Goal: Task Accomplishment & Management: Manage account settings

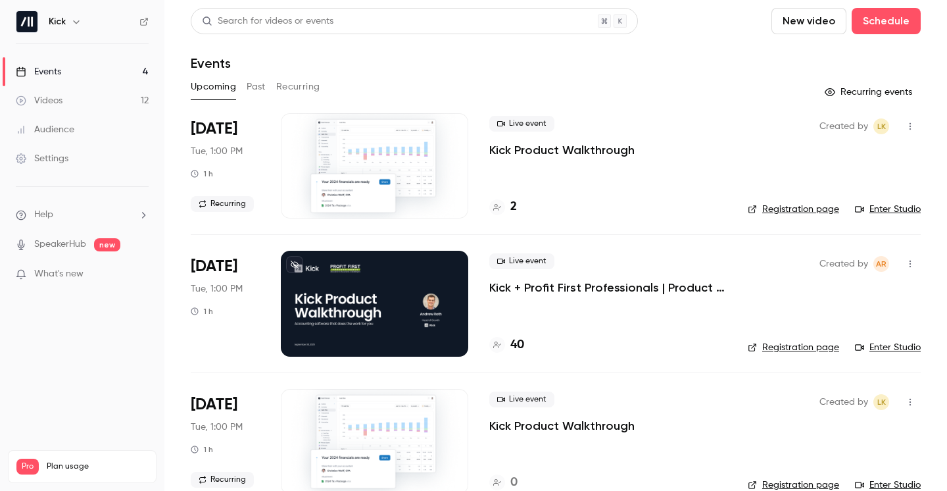
click at [512, 285] on p "Kick + Profit First Professionals | Product Walkthrough" at bounding box center [607, 287] width 237 height 16
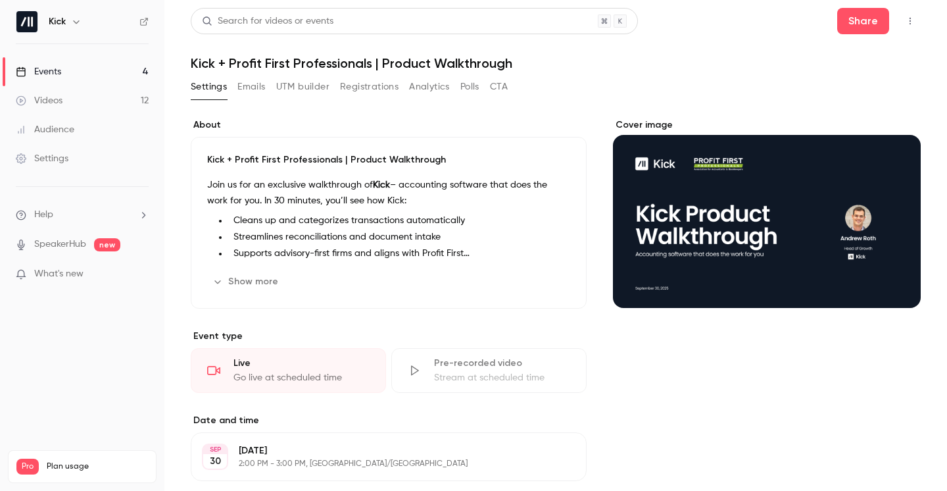
click at [358, 91] on button "Registrations" at bounding box center [369, 86] width 59 height 21
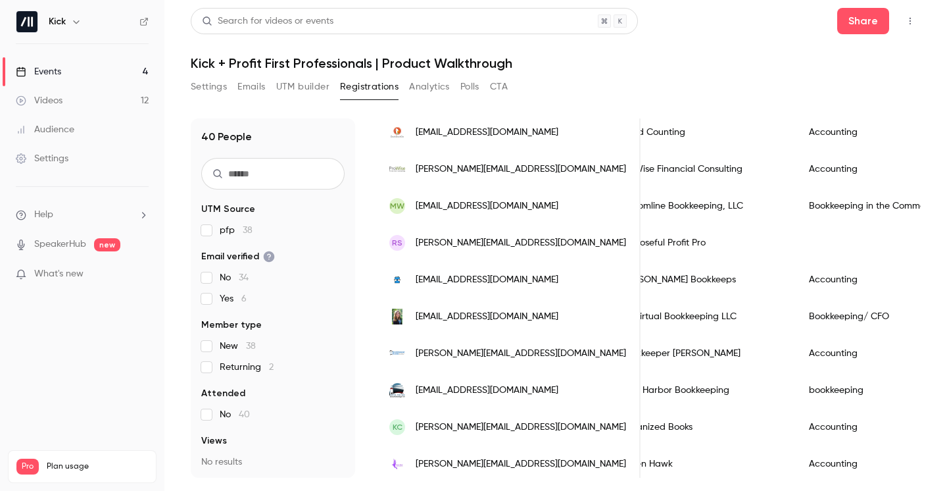
scroll to position [130, 0]
click at [306, 90] on button "UTM builder" at bounding box center [302, 86] width 53 height 21
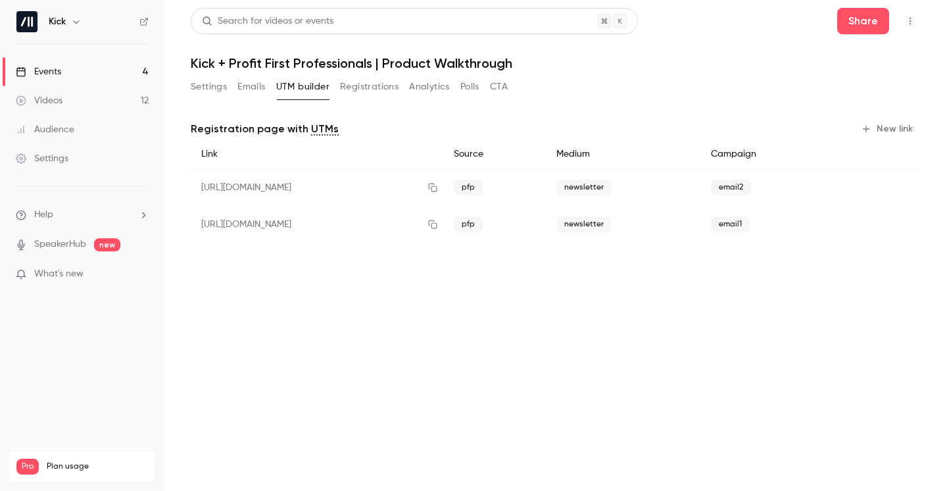
click at [372, 88] on button "Registrations" at bounding box center [369, 86] width 59 height 21
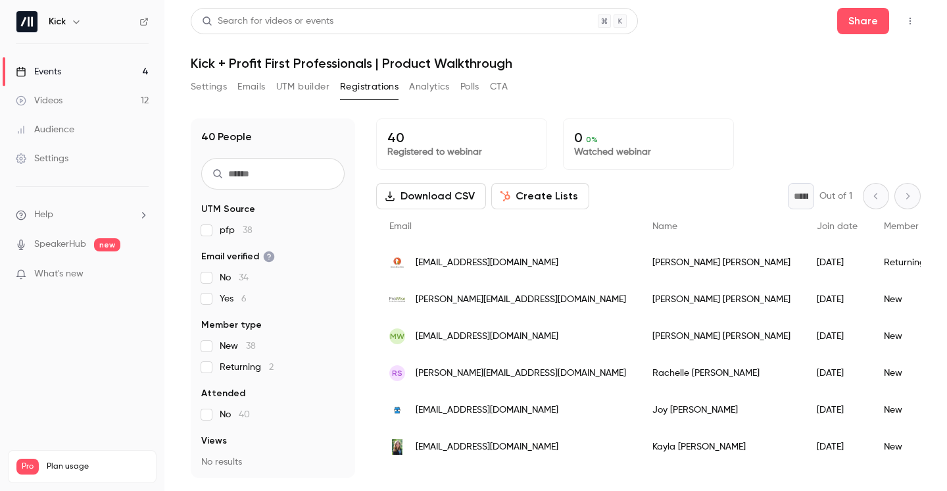
scroll to position [49, 0]
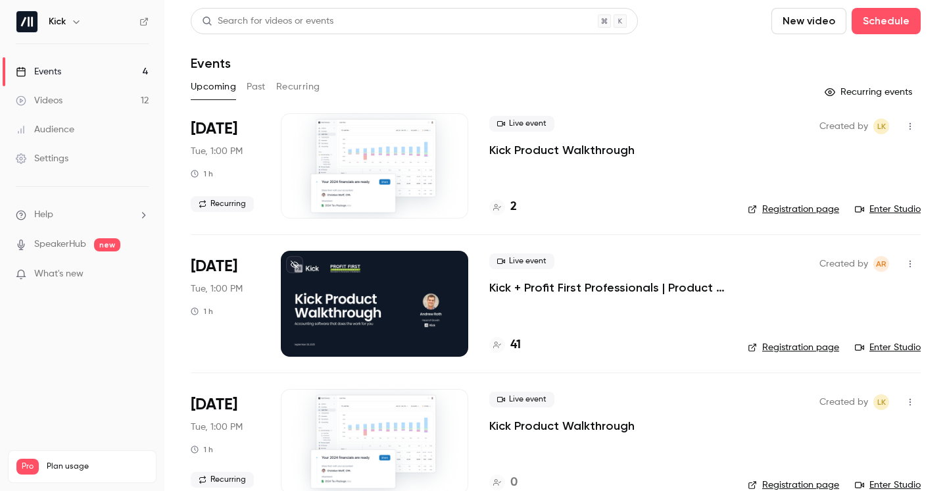
click at [262, 89] on button "Past" at bounding box center [256, 86] width 19 height 21
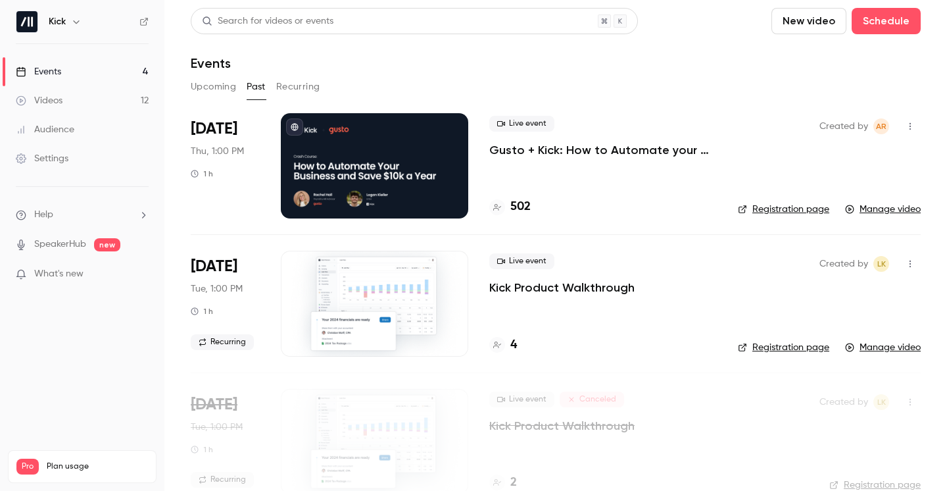
click at [543, 154] on p "Gusto + Kick: How to Automate your Business and Save $10k a Year" at bounding box center [603, 150] width 228 height 16
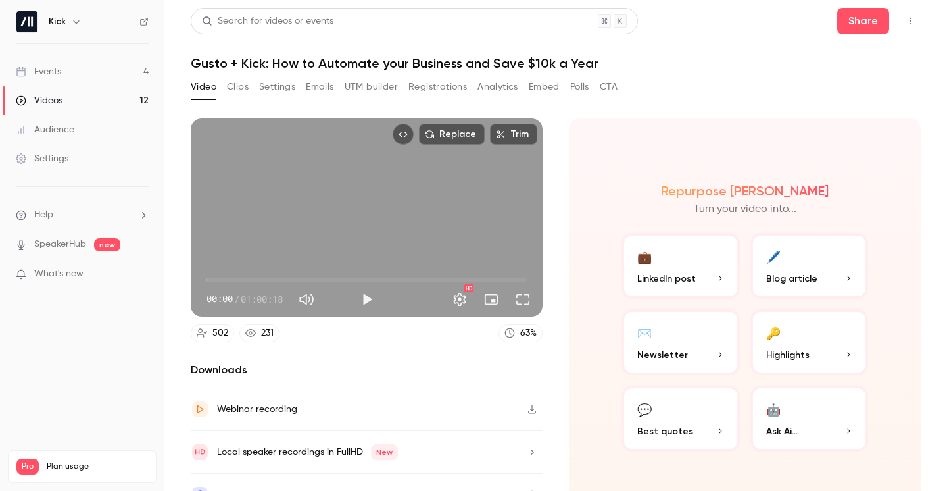
click at [327, 92] on button "Emails" at bounding box center [320, 86] width 28 height 21
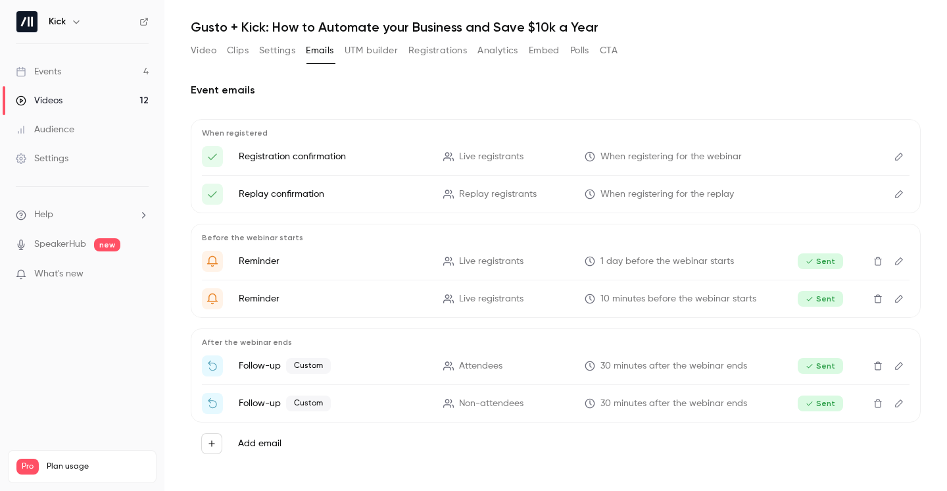
scroll to position [34, 0]
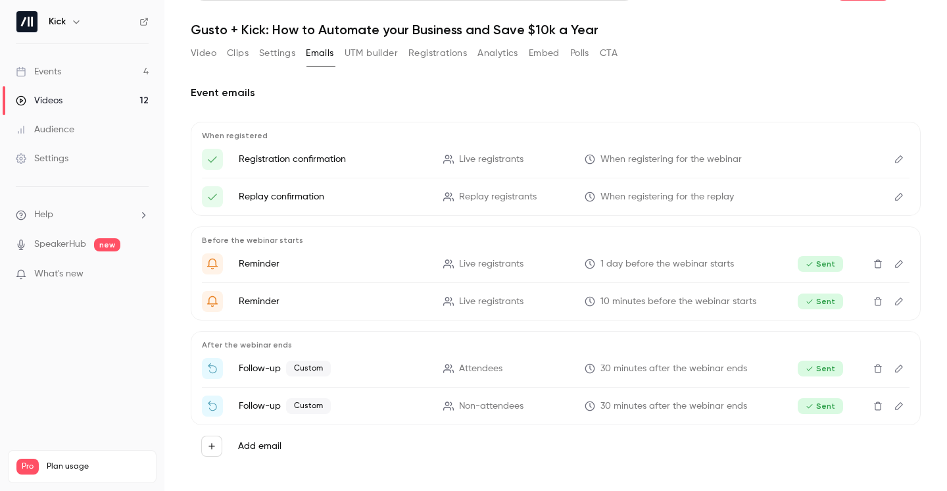
click at [902, 373] on button "Edit" at bounding box center [898, 368] width 21 height 21
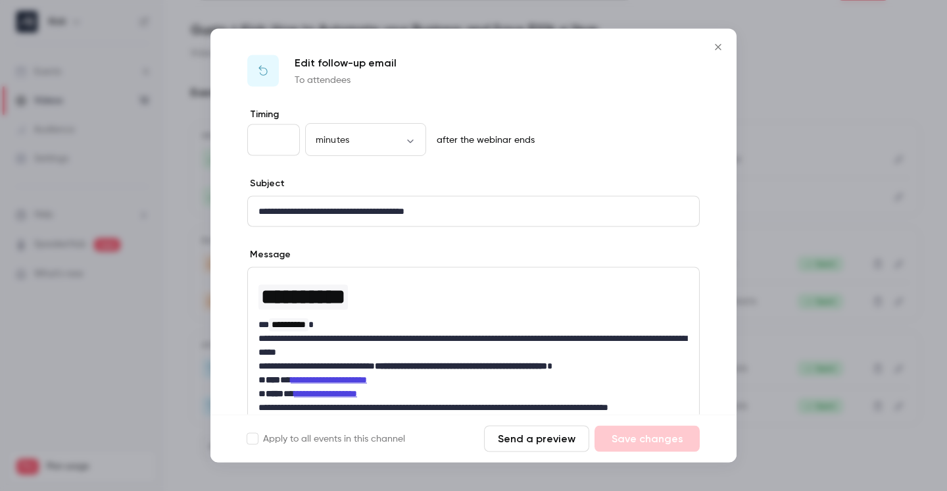
scroll to position [70, 0]
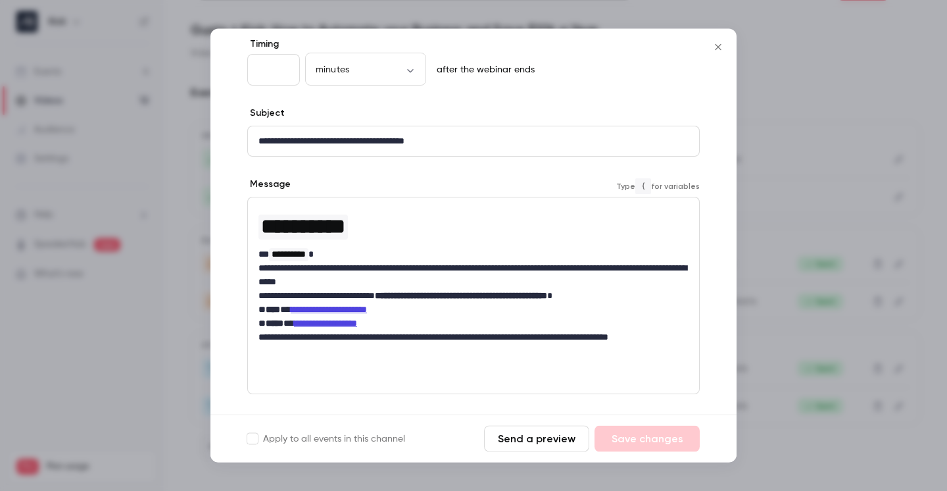
click at [341, 307] on link "**********" at bounding box center [329, 309] width 76 height 9
click at [356, 307] on link "**********" at bounding box center [329, 309] width 76 height 9
drag, startPoint x: 380, startPoint y: 308, endPoint x: 291, endPoint y: 312, distance: 88.8
click at [292, 312] on p "**********" at bounding box center [473, 310] width 430 height 14
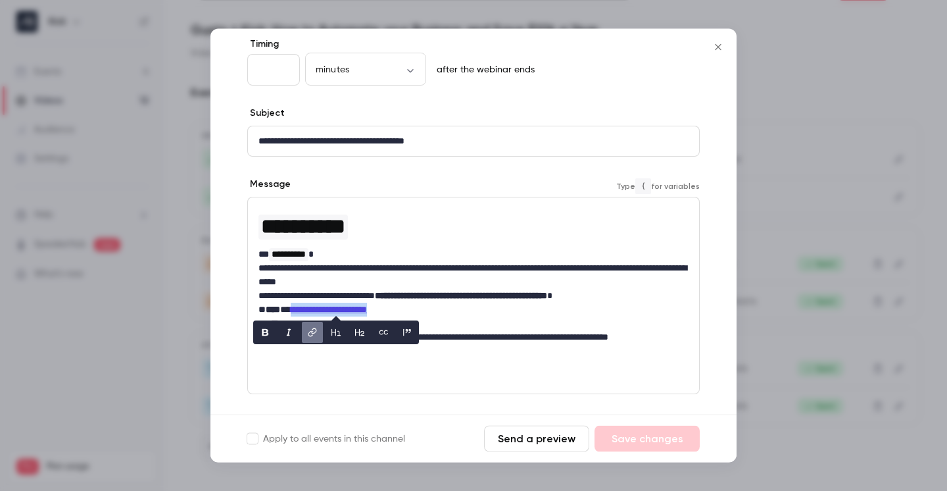
click at [310, 332] on icon "link" at bounding box center [312, 332] width 9 height 9
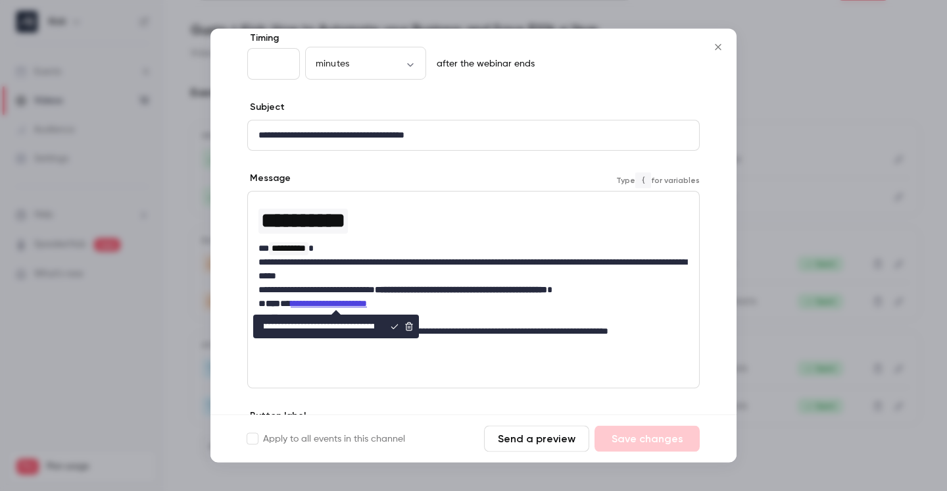
scroll to position [0, 493]
click at [317, 325] on input "**********" at bounding box center [319, 327] width 132 height 24
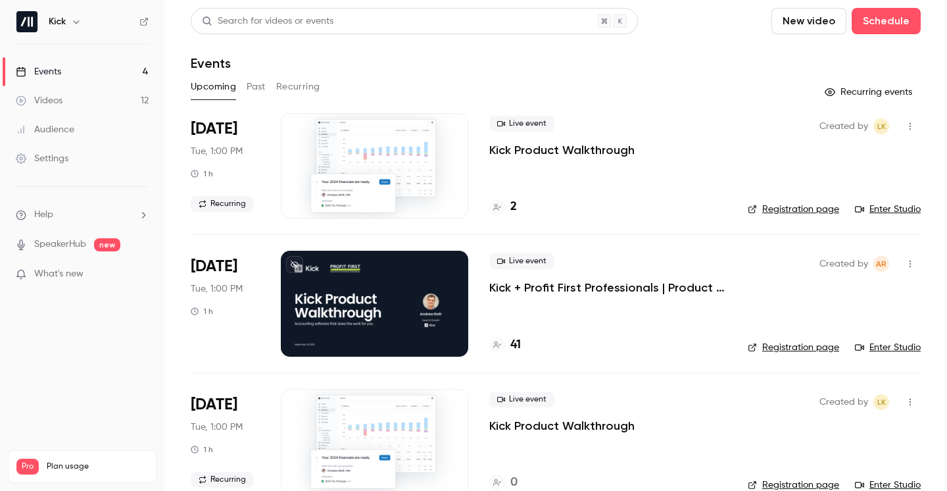
click at [537, 289] on p "Kick + Profit First Professionals | Product Walkthrough" at bounding box center [607, 287] width 237 height 16
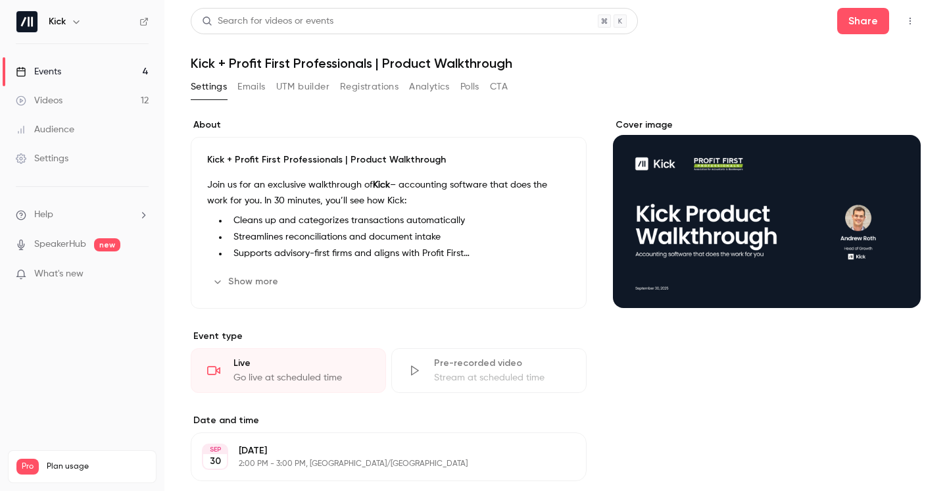
click at [400, 82] on div "Settings Emails UTM builder Registrations Analytics Polls CTA" at bounding box center [349, 86] width 317 height 21
click at [381, 84] on button "Registrations" at bounding box center [369, 86] width 59 height 21
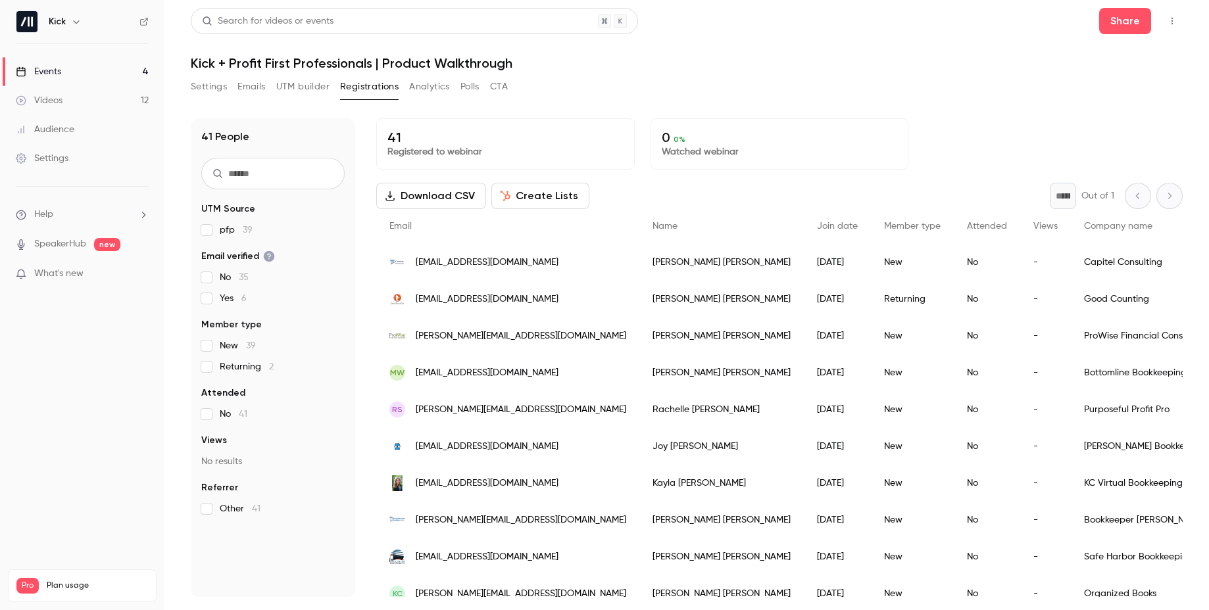
click at [74, 71] on link "Events 4" at bounding box center [82, 71] width 164 height 29
